Goal: Information Seeking & Learning: Learn about a topic

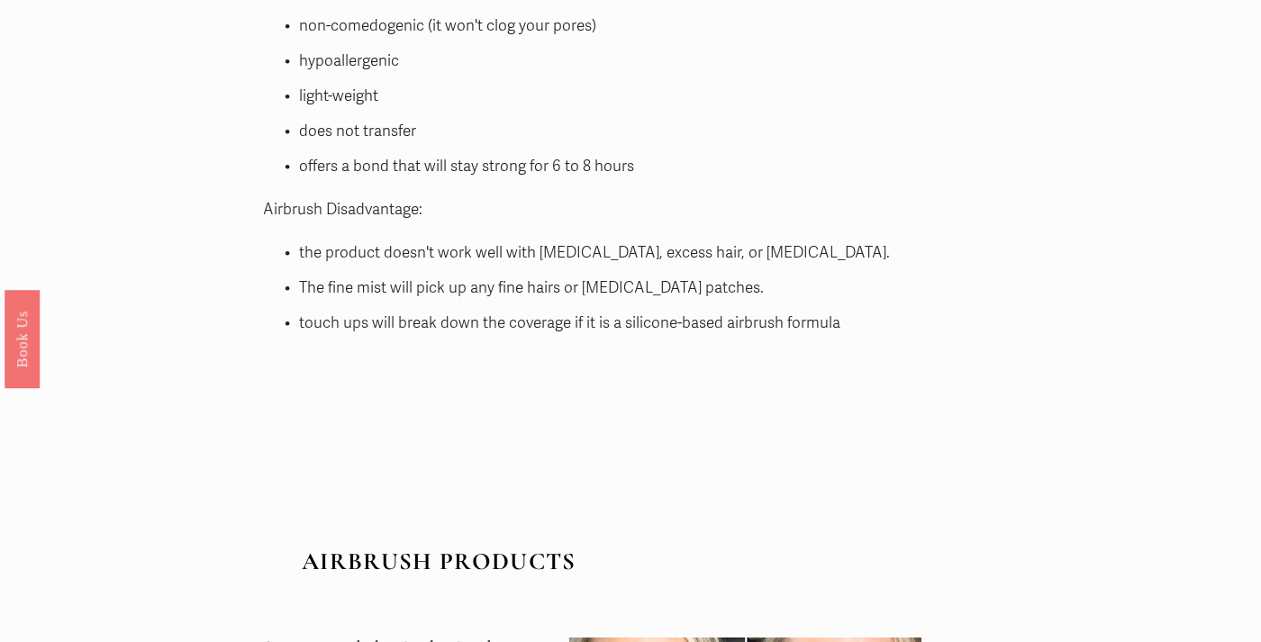
scroll to position [4528, 0]
drag, startPoint x: 382, startPoint y: 334, endPoint x: 254, endPoint y: 313, distance: 129.8
click at [254, 313] on div "PRO's AND CON'S Airbrush Benefits: seamless coverage, flawless natural finish n…" at bounding box center [593, 112] width 690 height 493
click at [398, 336] on div "PRO's AND CON'S Airbrush Benefits: seamless coverage, flawless natural finish n…" at bounding box center [593, 112] width 690 height 493
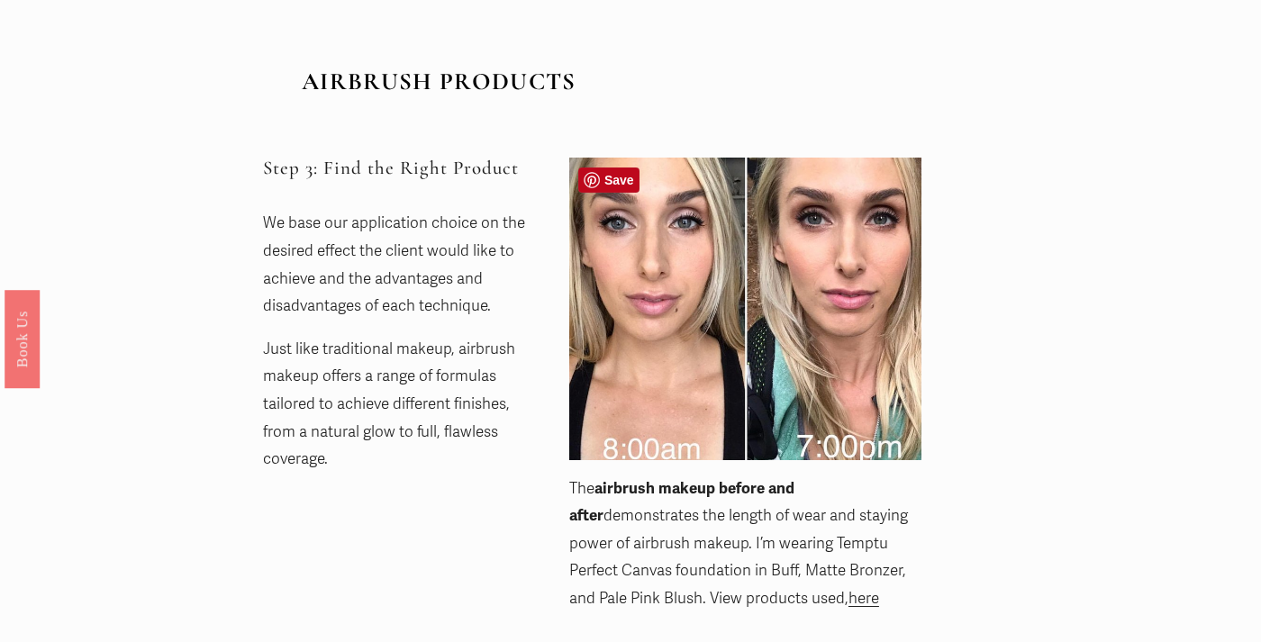
scroll to position [5006, 0]
